Goal: Navigation & Orientation: Go to known website

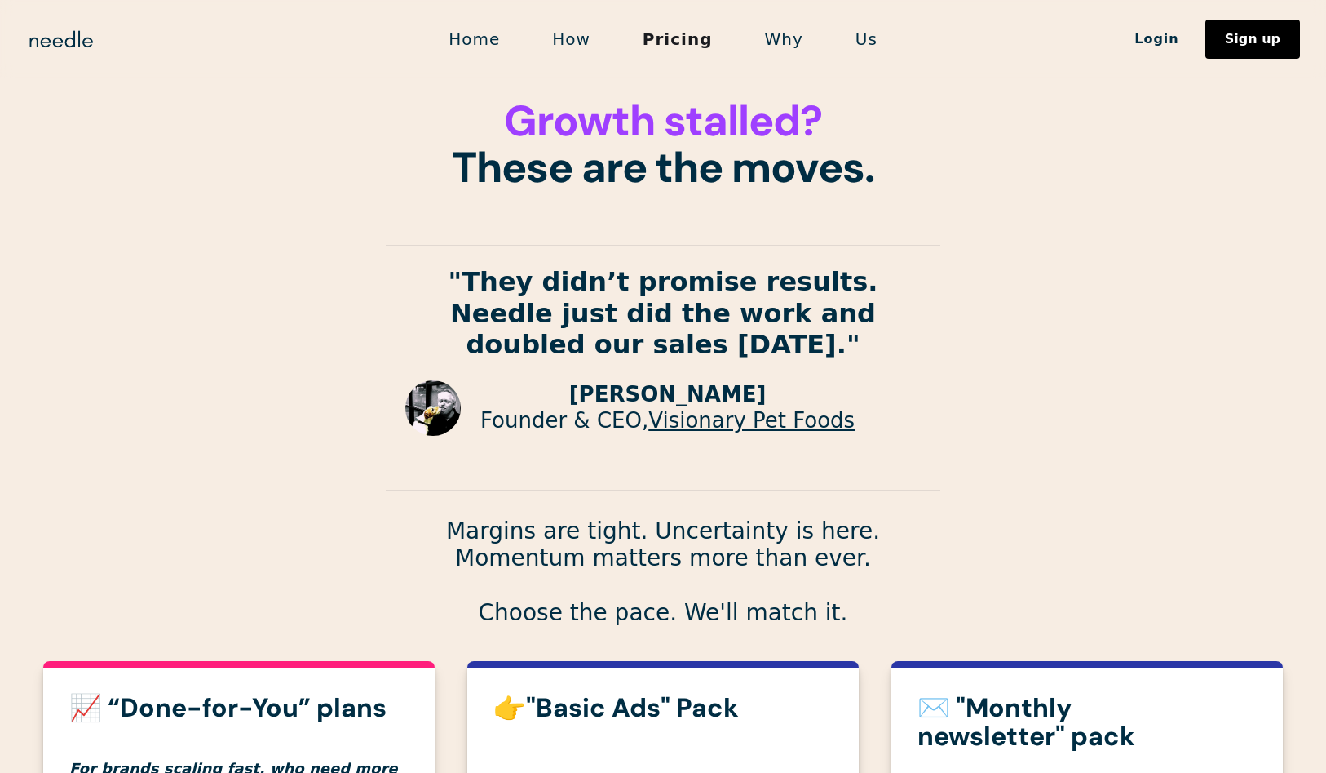
click at [479, 40] on link "Home" at bounding box center [475, 39] width 104 height 34
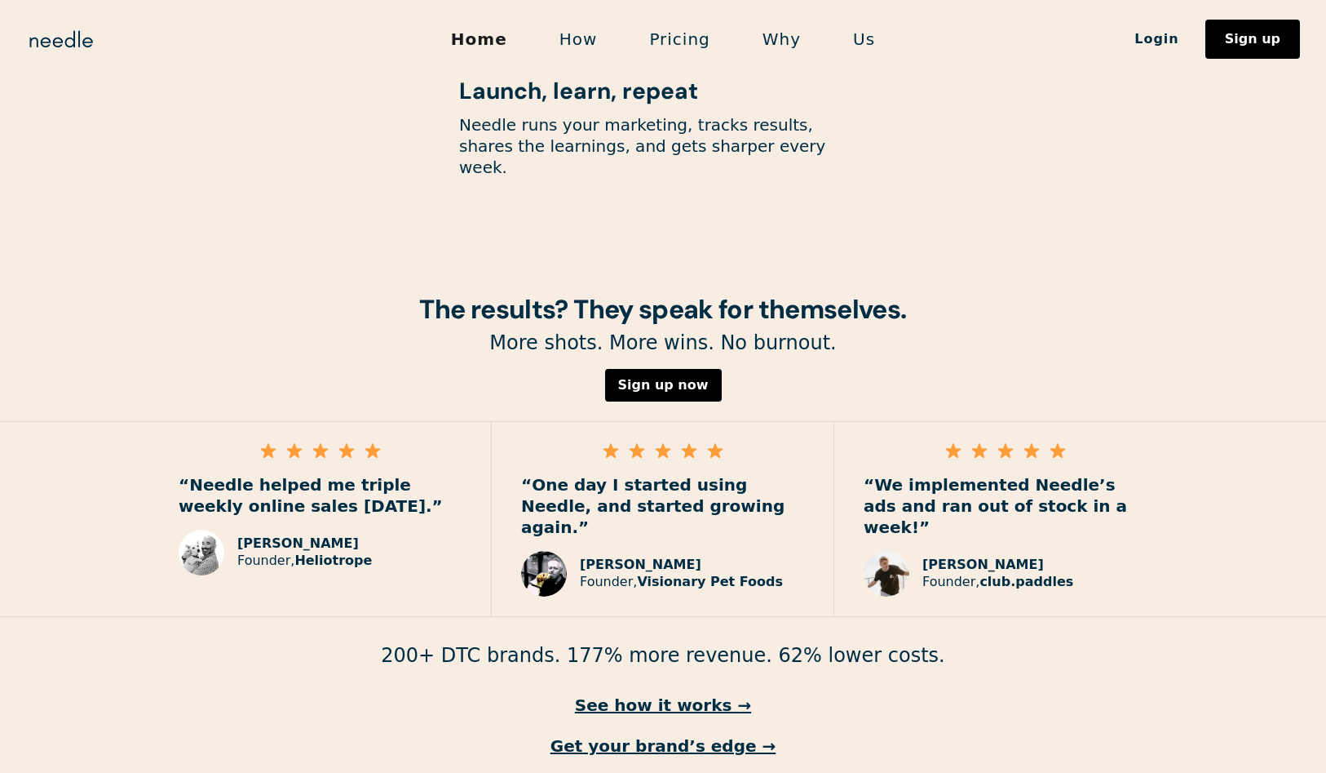
scroll to position [2218, 0]
